Goal: Obtain resource: Obtain resource

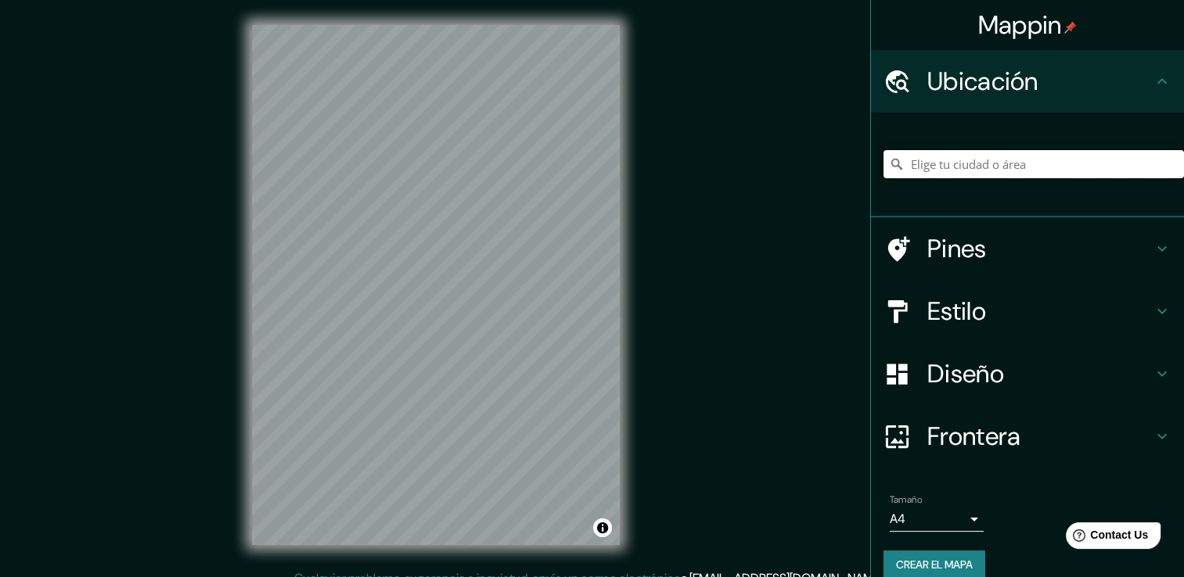
click at [960, 161] on input "Elige tu ciudad o área" at bounding box center [1033, 164] width 300 height 28
type input "[STREET_ADDRESS]"
click at [1152, 165] on div "[GEOGRAPHIC_DATA], C1414, [GEOGRAPHIC_DATA], [GEOGRAPHIC_DATA], [GEOGRAPHIC_DAT…" at bounding box center [1033, 164] width 300 height 28
click at [1165, 164] on icon "Claro" at bounding box center [1171, 164] width 13 height 13
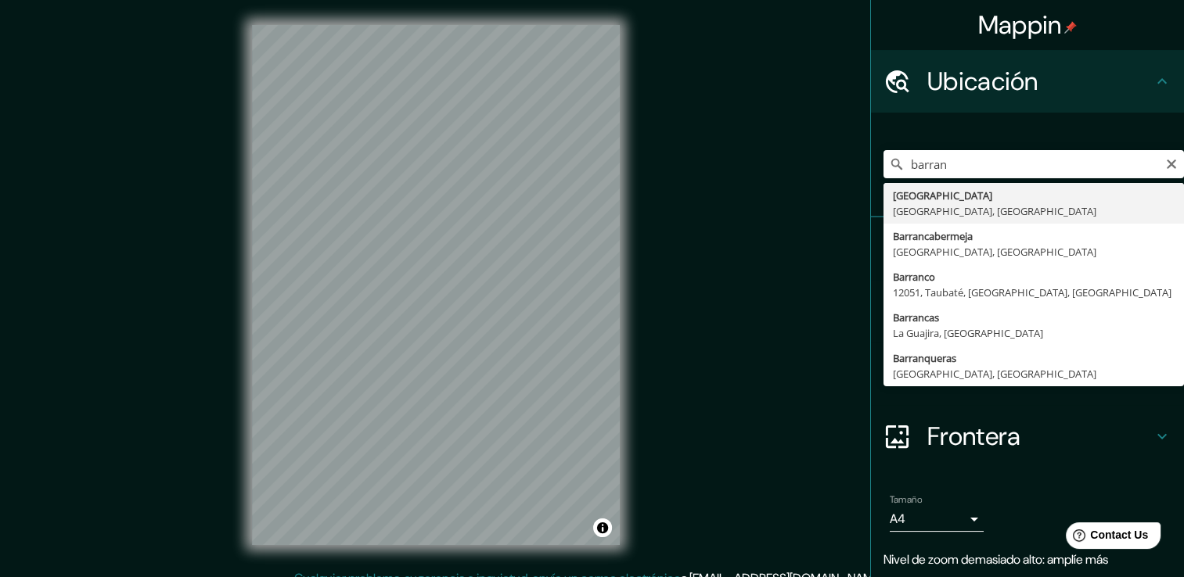
type input "[GEOGRAPHIC_DATA], [GEOGRAPHIC_DATA], [GEOGRAPHIC_DATA]"
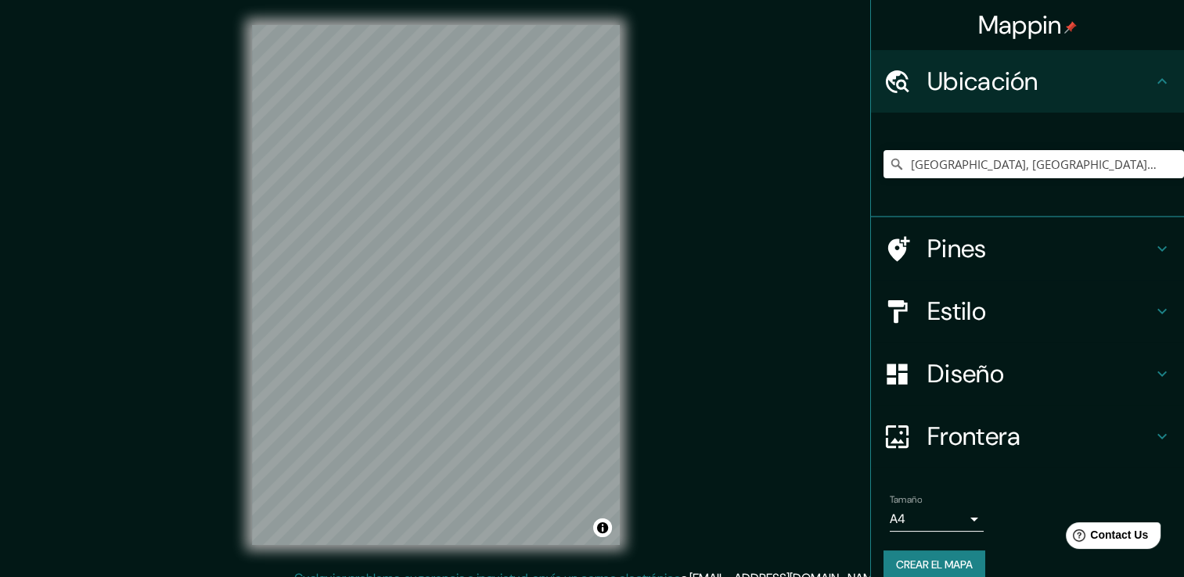
click at [559, 562] on div "© Mapbox © OpenStreetMap Improve this map" at bounding box center [436, 285] width 418 height 570
click at [947, 521] on body "Mappin Ubicación Barranquilla, Atlántico, Colombia Pines Estilo Diseño Frontera…" at bounding box center [592, 288] width 1184 height 577
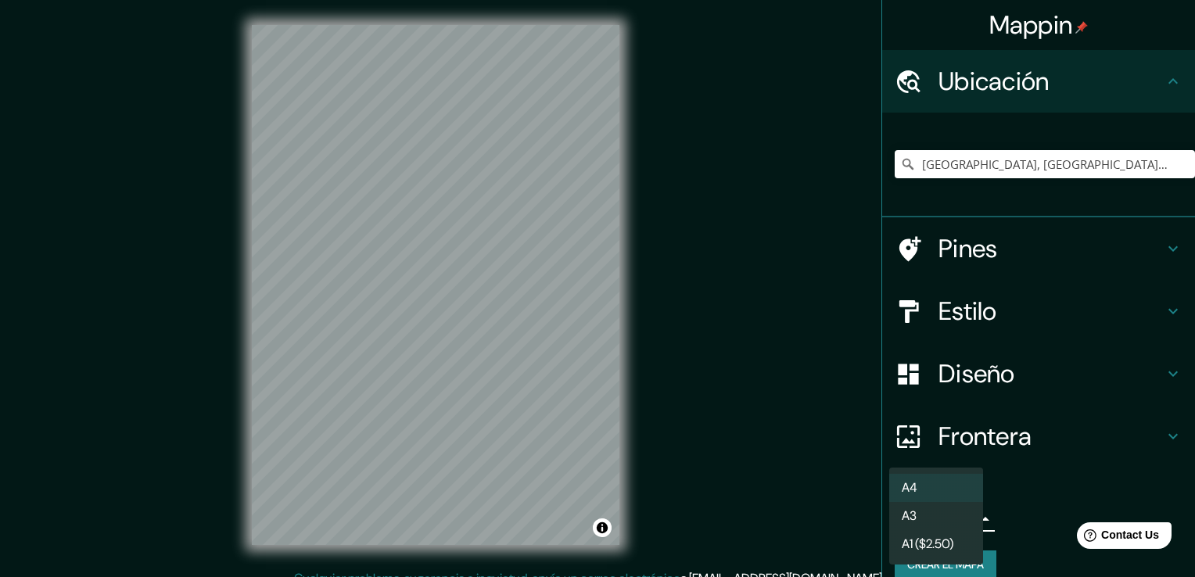
click at [933, 521] on li "A3" at bounding box center [936, 516] width 94 height 28
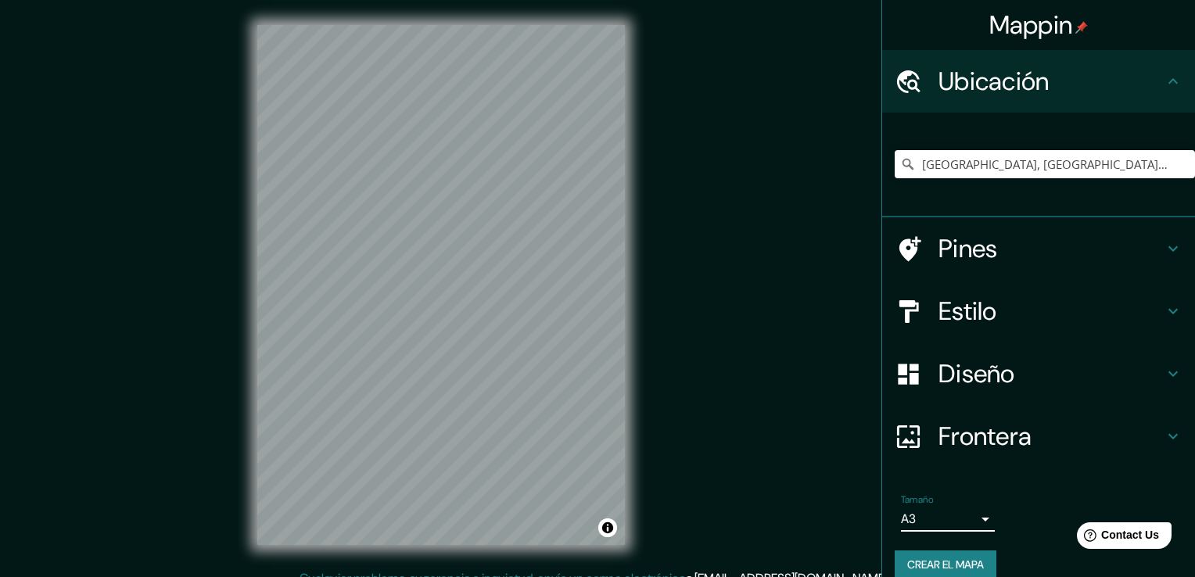
click at [950, 519] on body "Mappin Ubicación Barranquilla, Atlántico, Colombia Pines Estilo Diseño Frontera…" at bounding box center [597, 288] width 1195 height 577
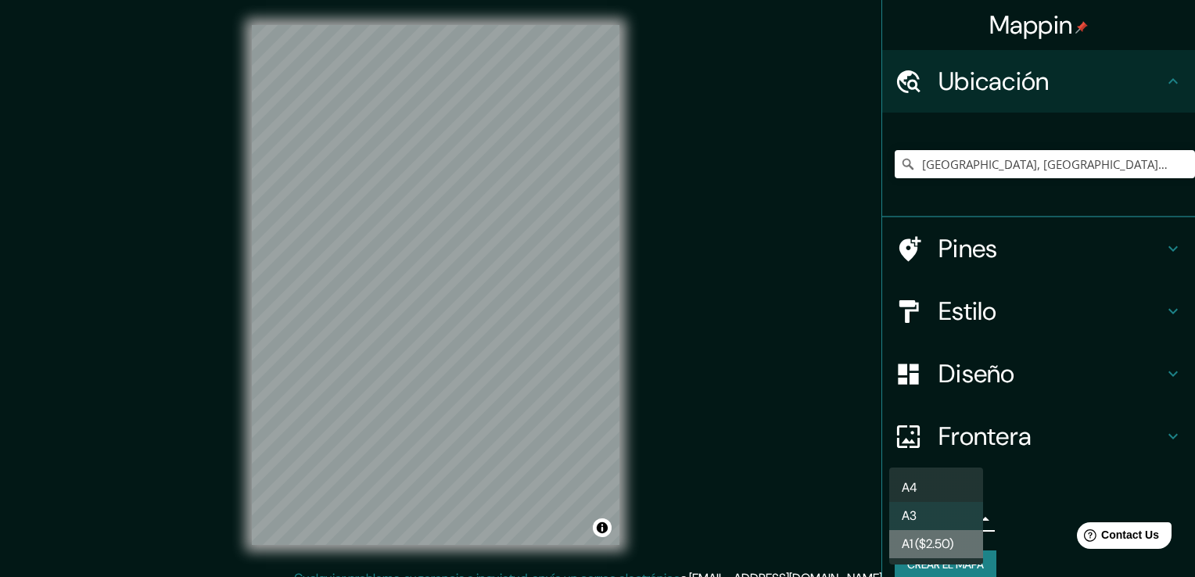
click at [942, 546] on font "A1 ($2.50)" at bounding box center [928, 544] width 52 height 19
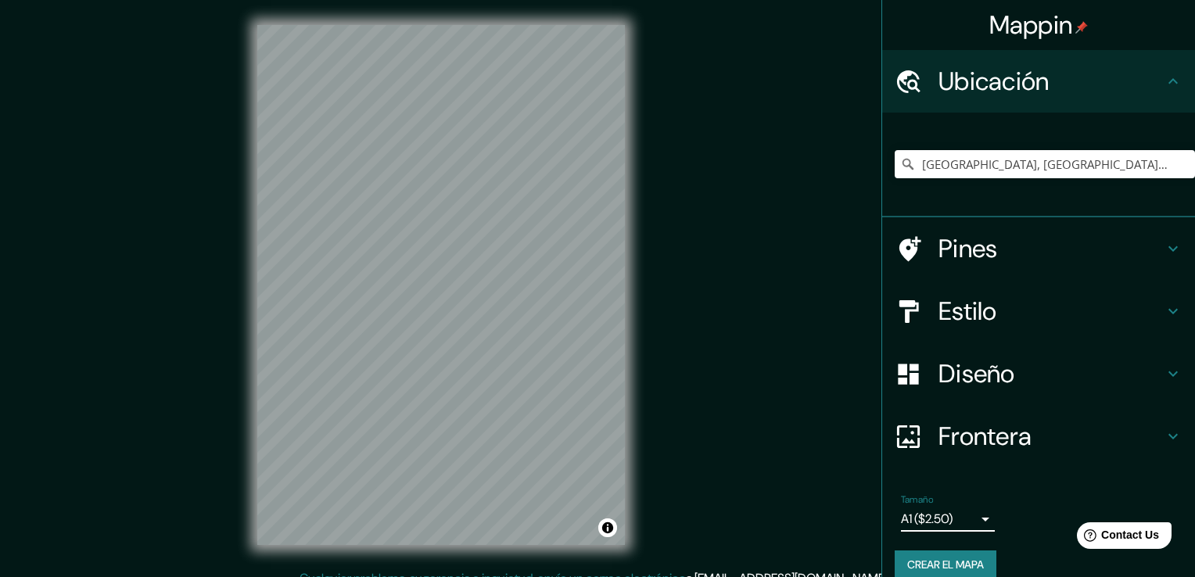
click at [939, 509] on body "Mappin Ubicación Barranquilla, Atlántico, Colombia Pines Estilo Diseño Frontera…" at bounding box center [597, 288] width 1195 height 577
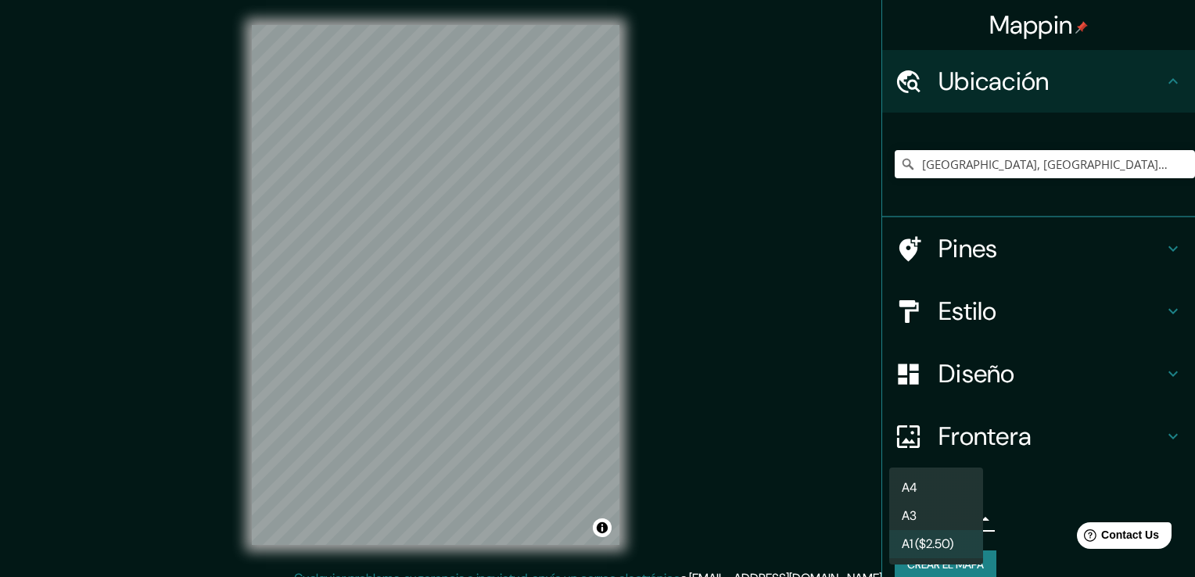
click at [940, 485] on li "A4" at bounding box center [936, 488] width 94 height 28
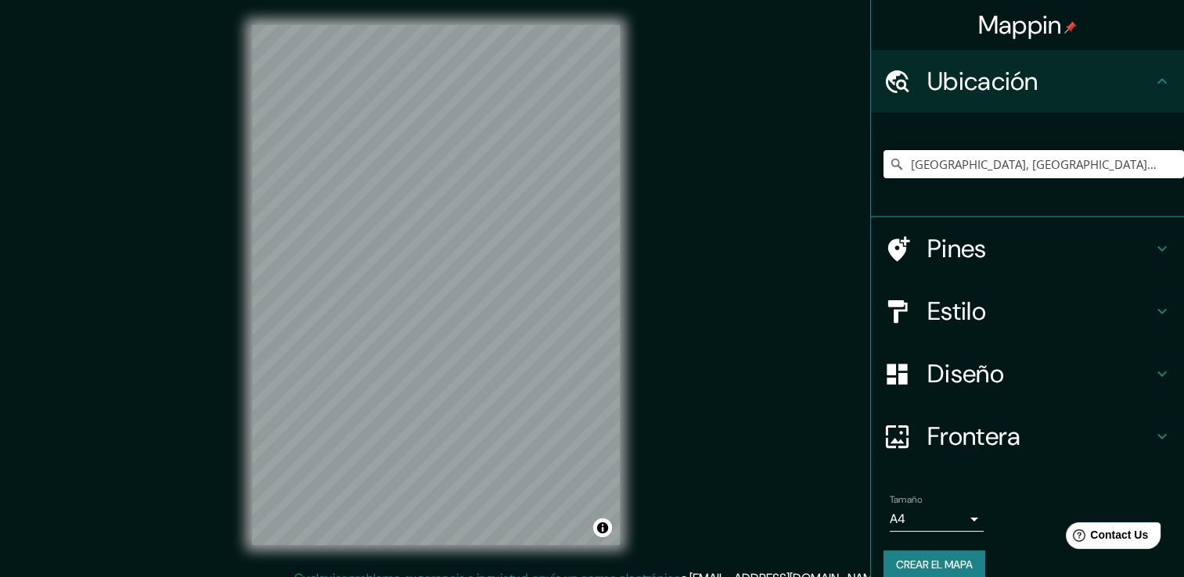
click at [937, 558] on font "Crear el mapa" at bounding box center [934, 565] width 77 height 20
click at [1120, 166] on input "[GEOGRAPHIC_DATA], [GEOGRAPHIC_DATA], [GEOGRAPHIC_DATA]" at bounding box center [1033, 164] width 300 height 28
click at [625, 374] on div "© Mapbox © OpenStreetMap Improve this map" at bounding box center [436, 285] width 418 height 570
click at [940, 565] on font "Crear el mapa" at bounding box center [934, 565] width 77 height 20
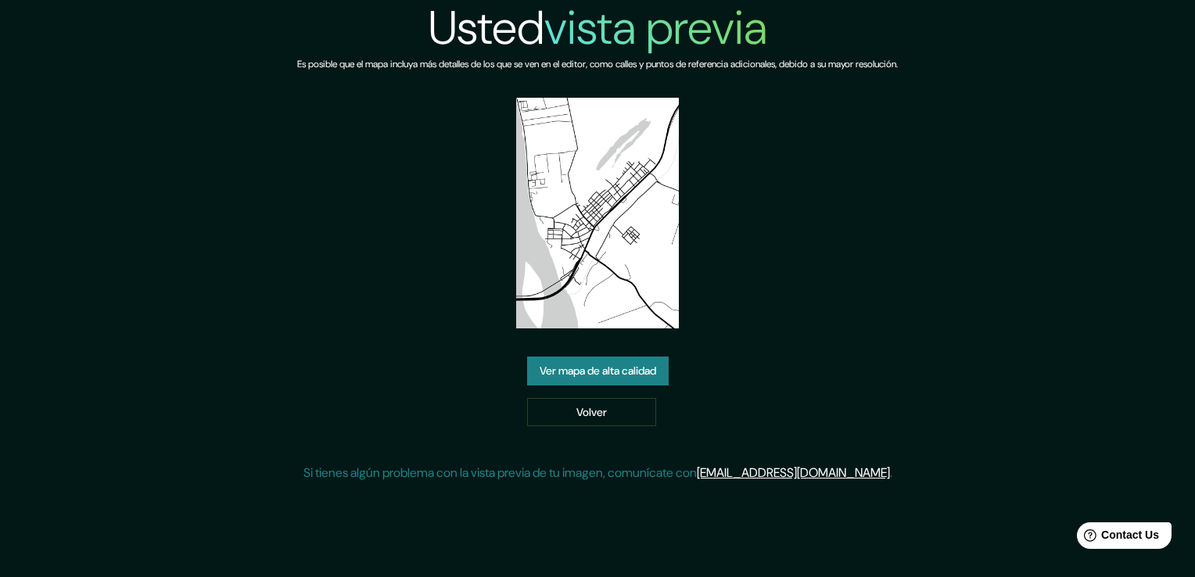
click at [609, 372] on link "Ver mapa de alta calidad" at bounding box center [598, 371] width 142 height 29
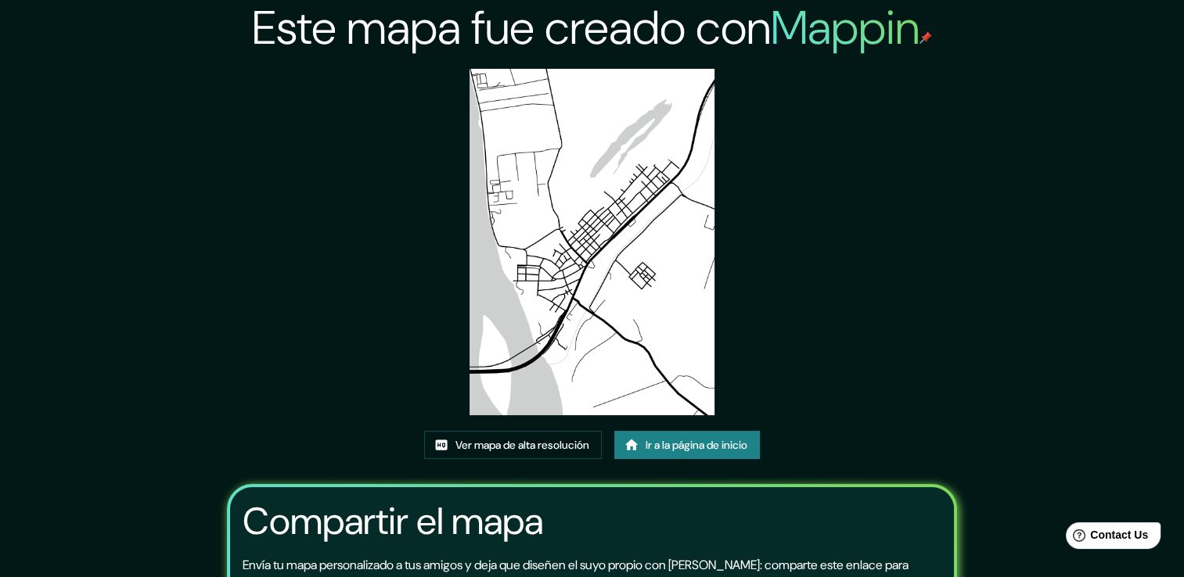
scroll to position [160, 0]
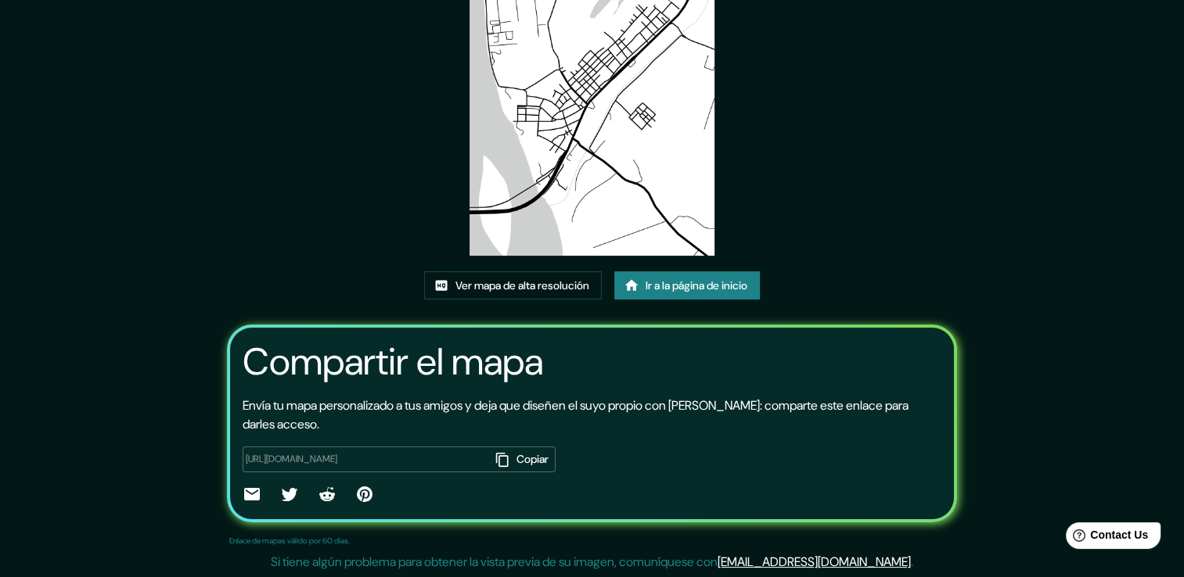
click at [529, 462] on font "Copiar" at bounding box center [532, 460] width 32 height 20
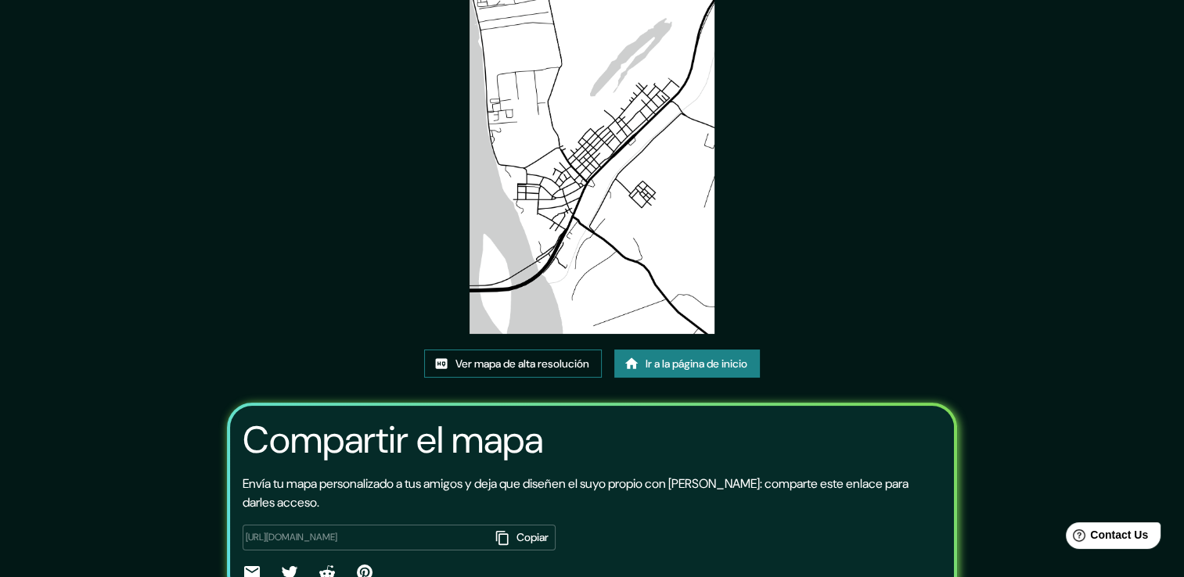
click at [546, 365] on font "Ver mapa de alta resolución" at bounding box center [522, 364] width 134 height 20
